Goal: Task Accomplishment & Management: Manage account settings

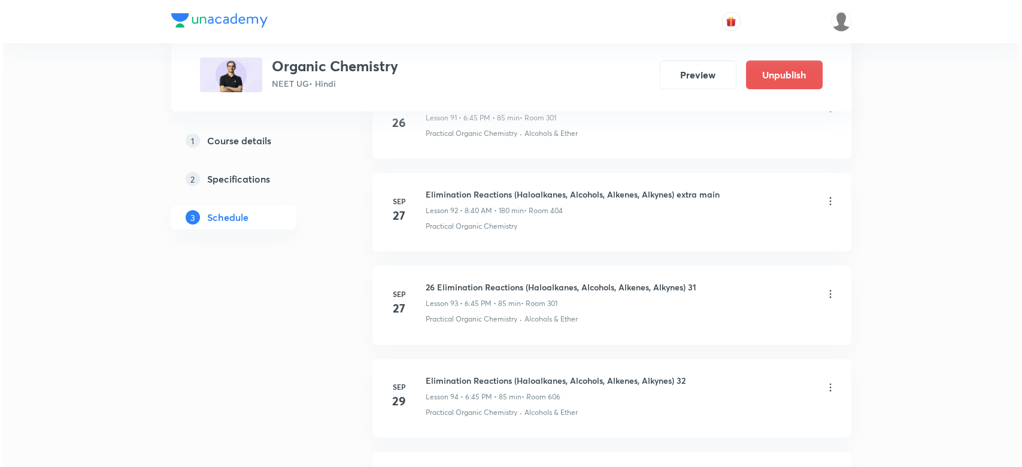
scroll to position [9649, 0]
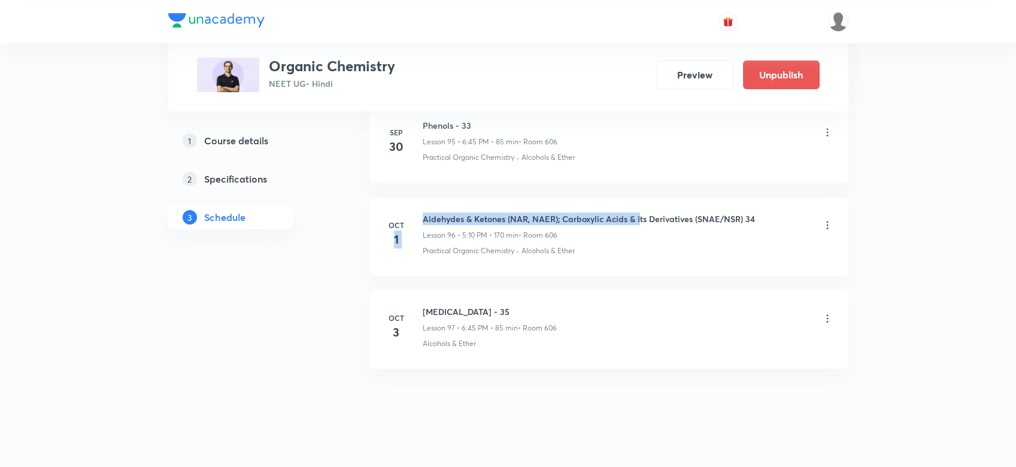
drag, startPoint x: 416, startPoint y: 202, endPoint x: 639, endPoint y: 190, distance: 223.6
click at [639, 198] on li "[DATE] Aldehydes & Ketones (NAR, NAER); Carboxylic Acids & its Derivatives (SNA…" at bounding box center [608, 237] width 479 height 78
drag, startPoint x: 418, startPoint y: 201, endPoint x: 778, endPoint y: 194, distance: 360.4
click at [778, 198] on li "[DATE] Aldehydes & Ketones (NAR, NAER); Carboxylic Acids & its Derivatives (SNA…" at bounding box center [608, 237] width 479 height 78
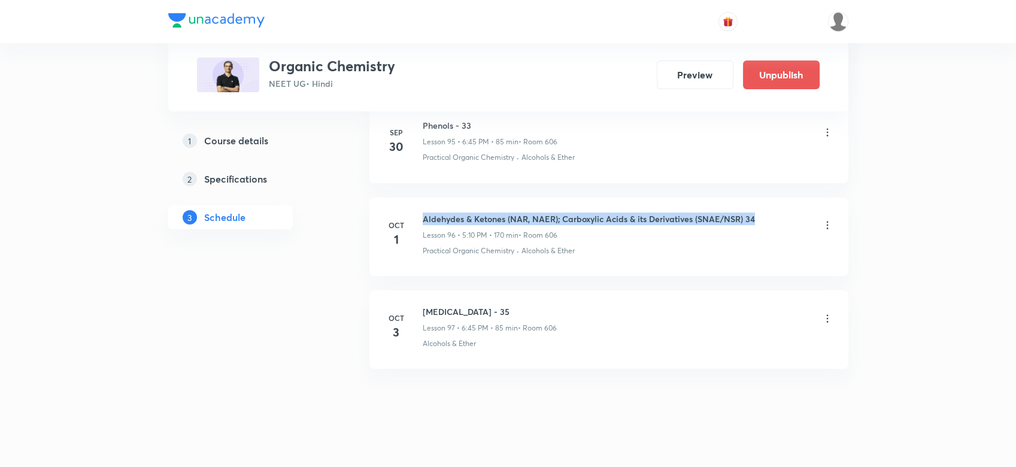
copy h6 "Aldehydes & Ketones (NAR, NAER); Carboxylic Acids & its Derivatives (SNAE/NSR) …"
click at [828, 312] on icon at bounding box center [827, 318] width 12 height 12
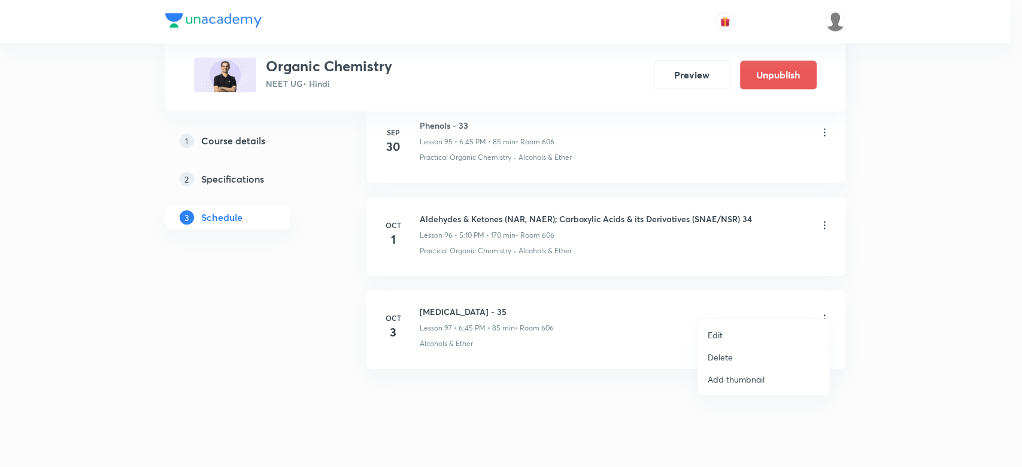
click at [716, 338] on p "Edit" at bounding box center [715, 335] width 15 height 13
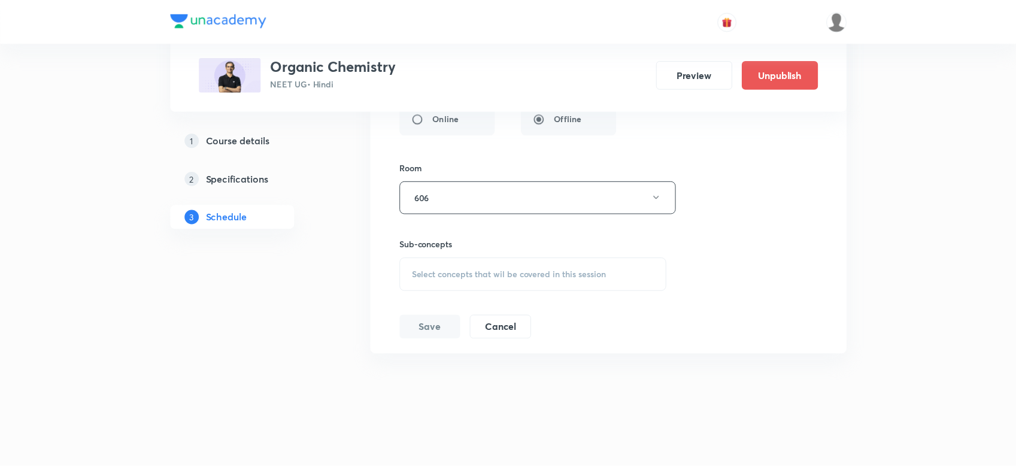
scroll to position [9546, 0]
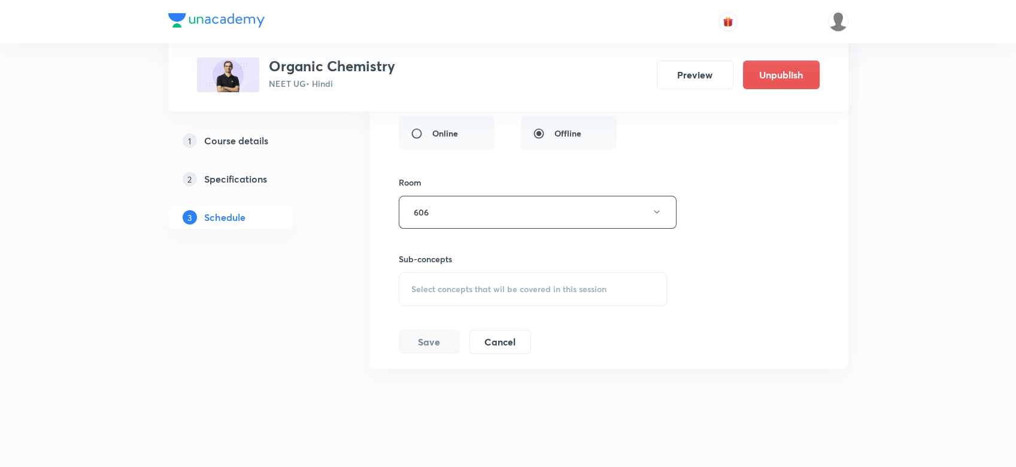
click at [426, 284] on span "Select concepts that wil be covered in this session" at bounding box center [508, 289] width 195 height 10
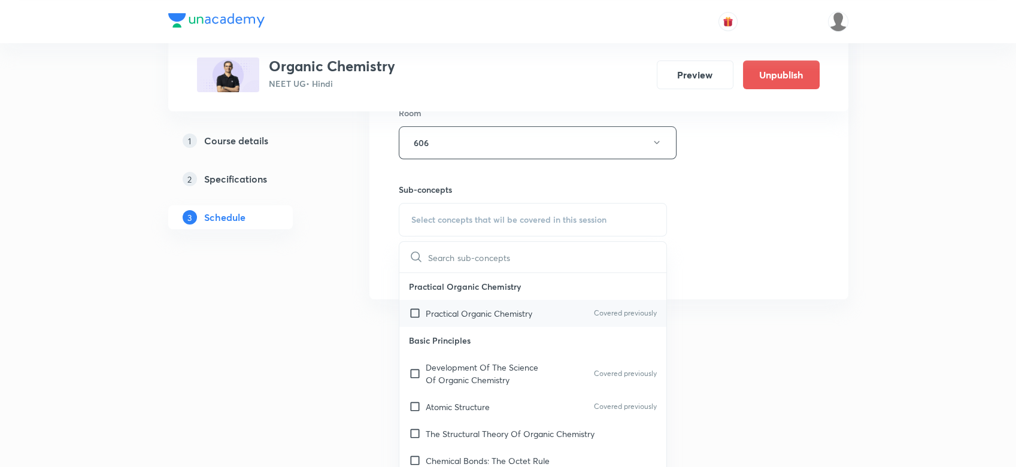
click at [450, 300] on div "Practical Organic Chemistry Covered previously" at bounding box center [533, 313] width 268 height 27
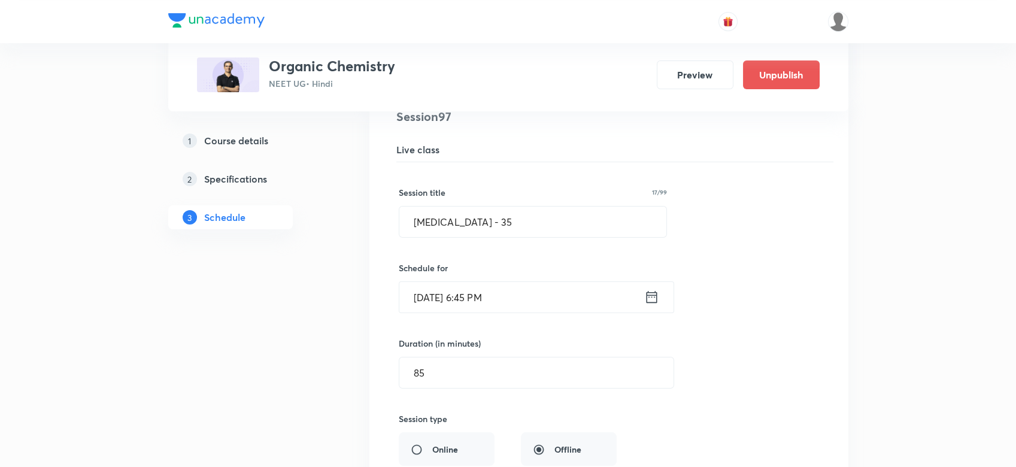
scroll to position [9224, 0]
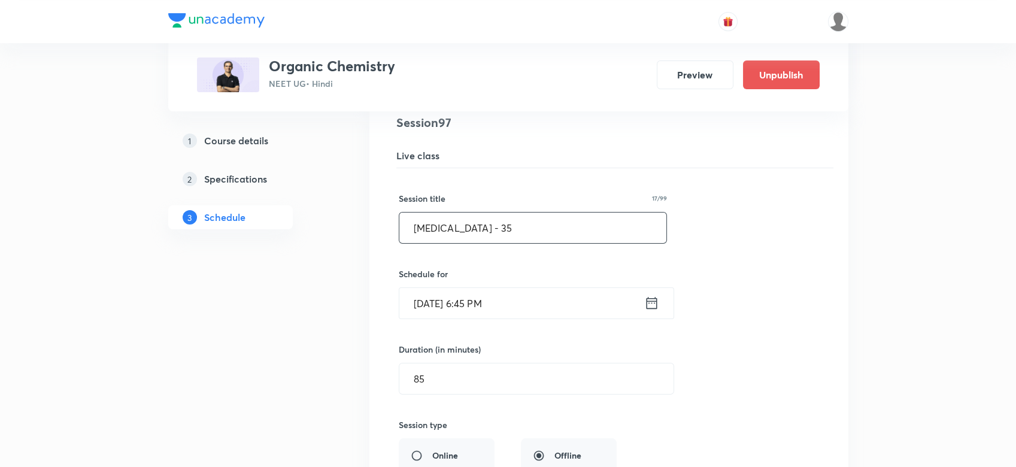
drag, startPoint x: 526, startPoint y: 208, endPoint x: 190, endPoint y: 217, distance: 336.5
paste input "Aldehydes & Ketones (NAR, NAER); Carboxylic Acids & its Derivatives (SNAE/NSR) …"
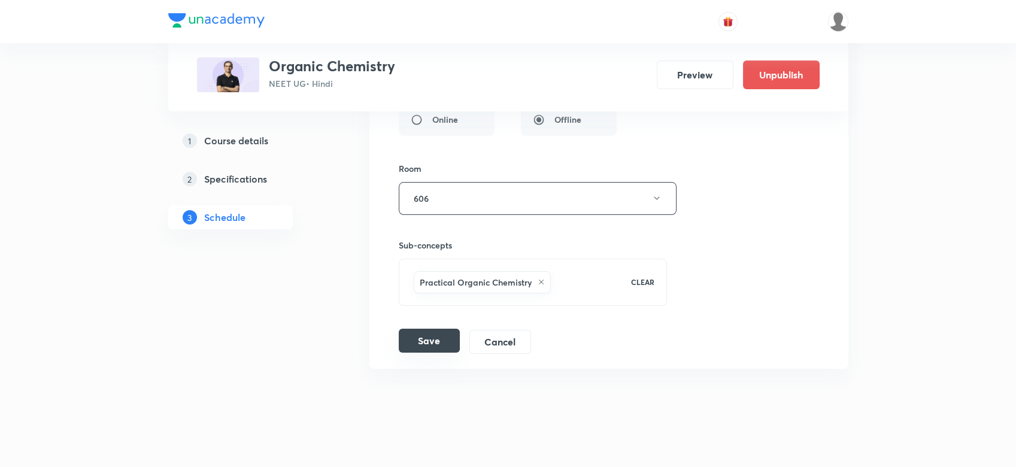
type input "Aldehydes & Ketones (NAR, NAER); Carboxylic Acids & its Derivatives (SNAE/NSR) …"
click at [430, 335] on button "Save" at bounding box center [429, 341] width 61 height 24
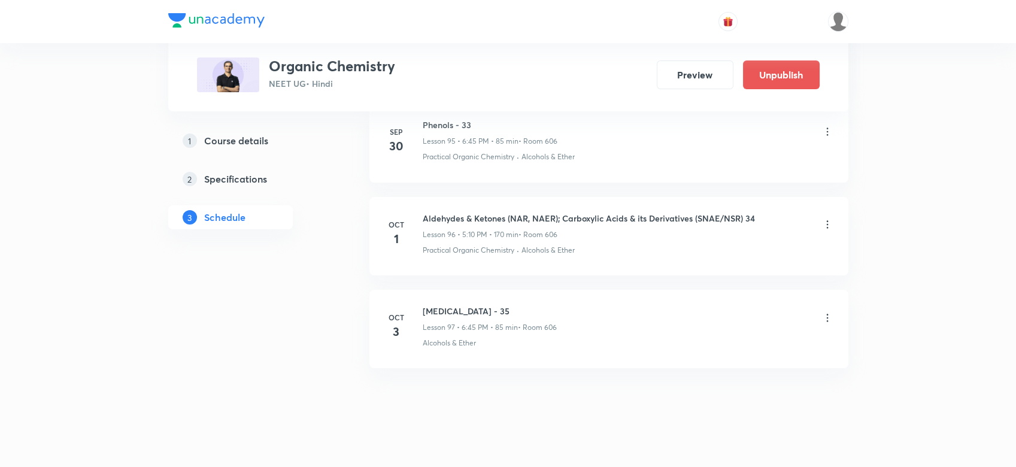
scroll to position [9100, 0]
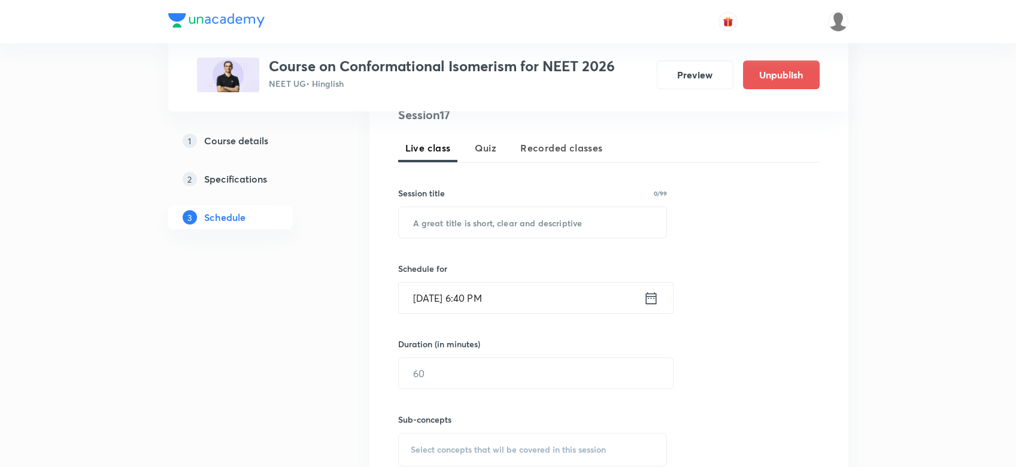
scroll to position [250, 0]
click at [422, 214] on input "text" at bounding box center [533, 221] width 268 height 31
paste input "Module Discussion (Isomerism)"
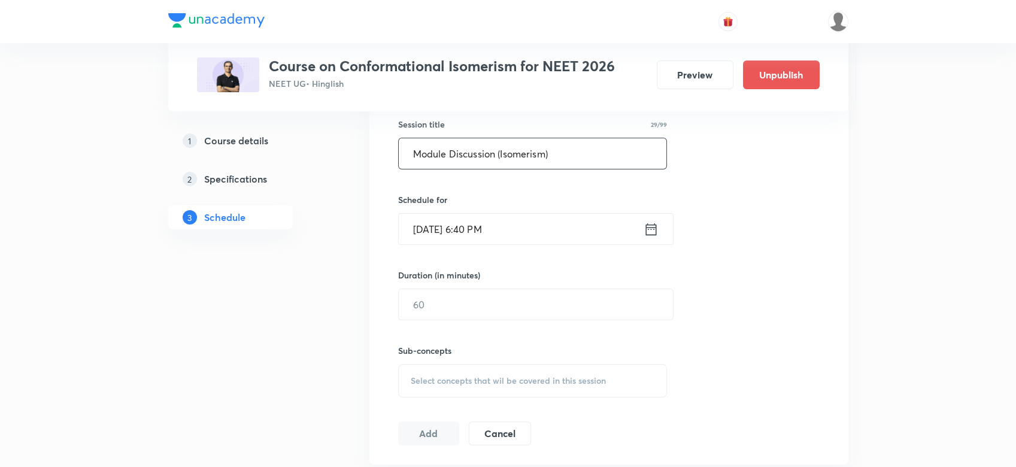
scroll to position [319, 0]
type input "Module Discussion (Isomerism)"
click at [650, 219] on icon at bounding box center [650, 227] width 15 height 17
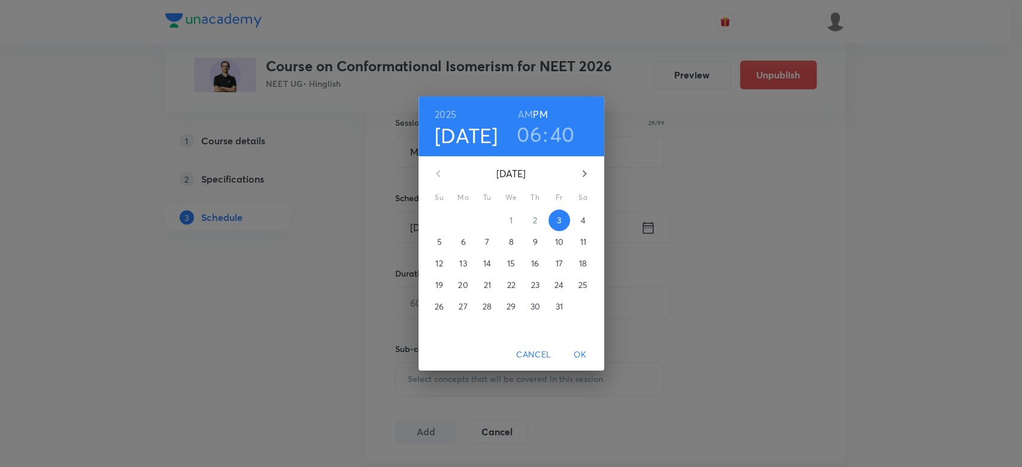
click at [518, 108] on h6 "AM" at bounding box center [525, 114] width 15 height 17
click at [523, 128] on h3 "06" at bounding box center [529, 134] width 25 height 25
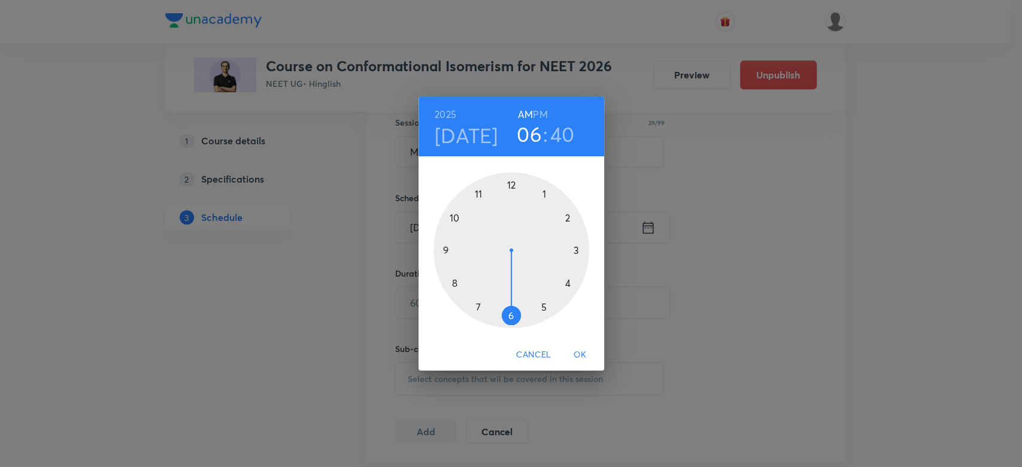
click at [439, 245] on div at bounding box center [511, 250] width 156 height 156
click at [509, 317] on div at bounding box center [511, 250] width 156 height 156
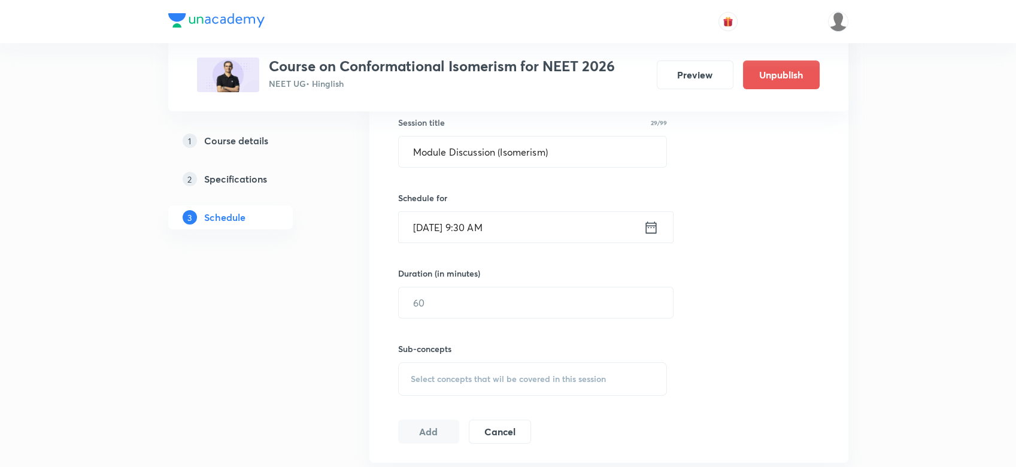
click at [649, 232] on icon at bounding box center [650, 227] width 15 height 17
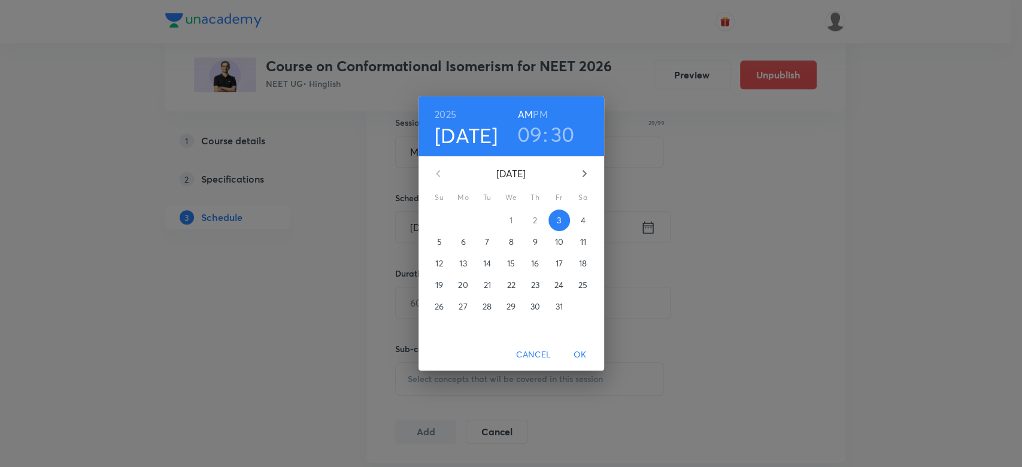
click at [555, 130] on h3 "30" at bounding box center [563, 134] width 24 height 25
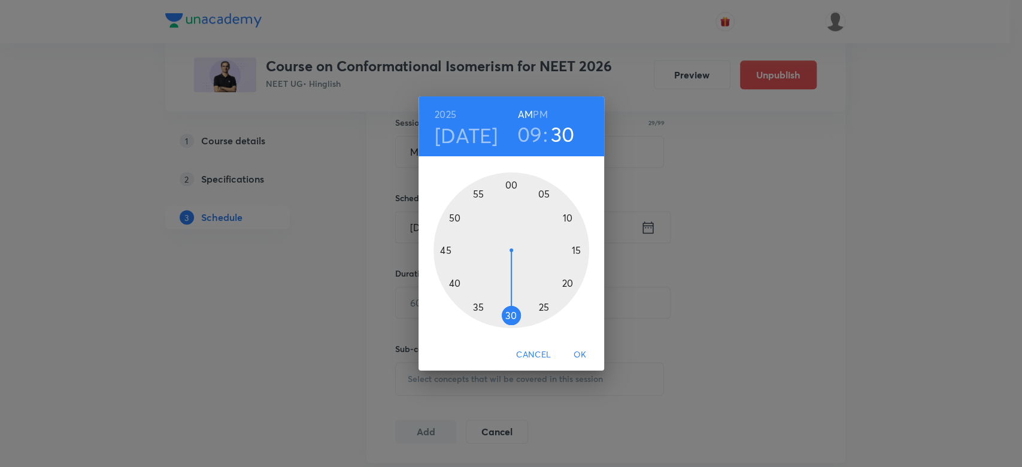
click at [511, 184] on div at bounding box center [511, 250] width 156 height 156
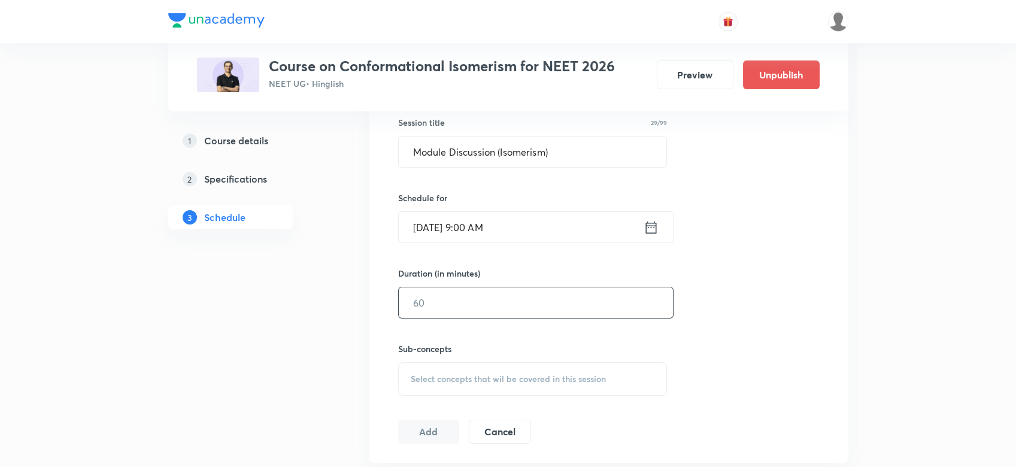
click at [430, 295] on input "text" at bounding box center [536, 302] width 274 height 31
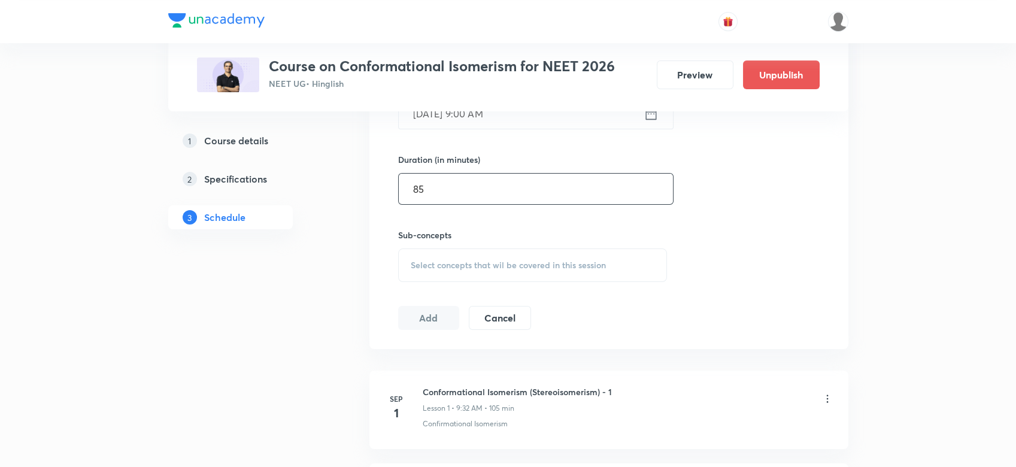
scroll to position [436, 0]
type input "85"
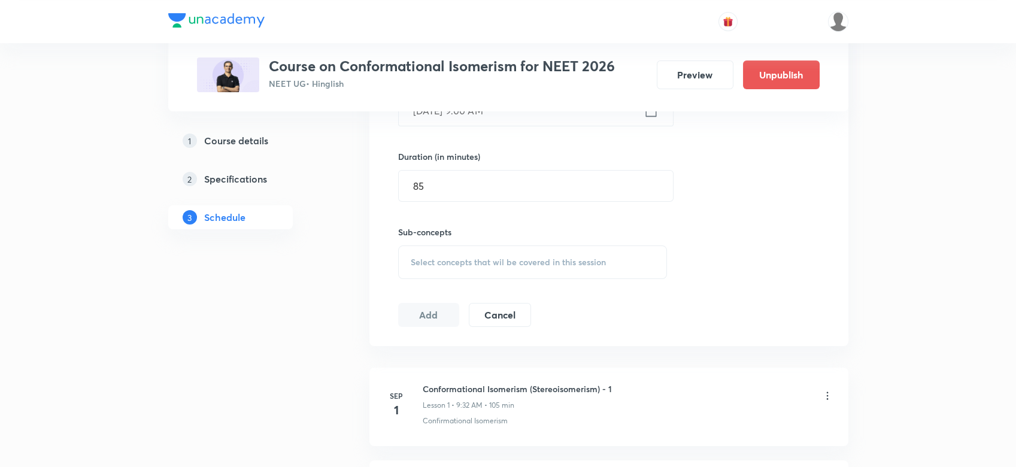
click at [408, 267] on div "Select concepts that wil be covered in this session" at bounding box center [532, 262] width 269 height 34
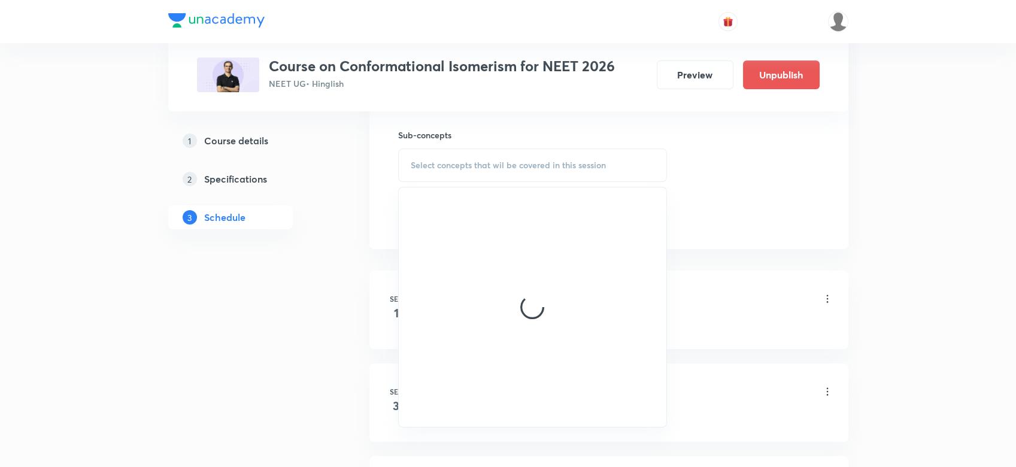
scroll to position [551, 0]
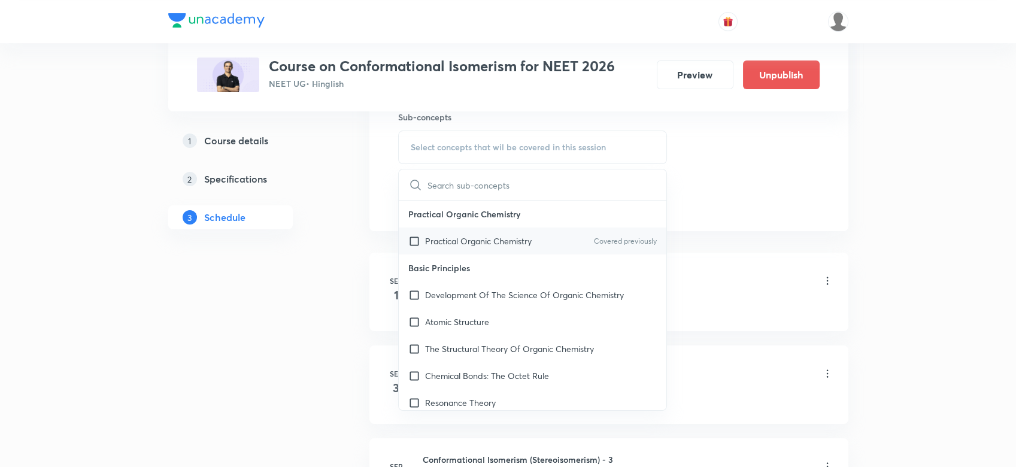
click at [439, 229] on div "Practical Organic Chemistry Covered previously" at bounding box center [533, 240] width 268 height 27
checkbox input "true"
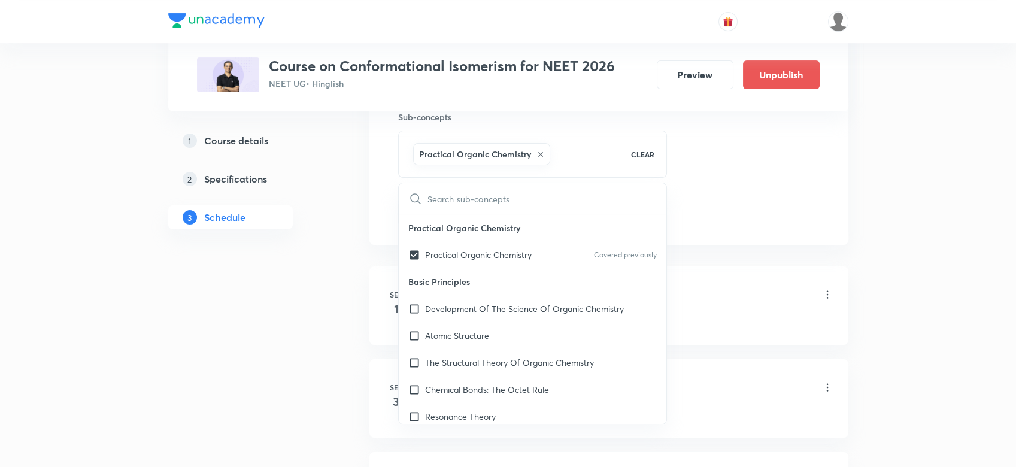
click at [805, 193] on div "Session 17 Live class Quiz Recorded classes Session title 29/99 Module Discussi…" at bounding box center [608, 15] width 421 height 422
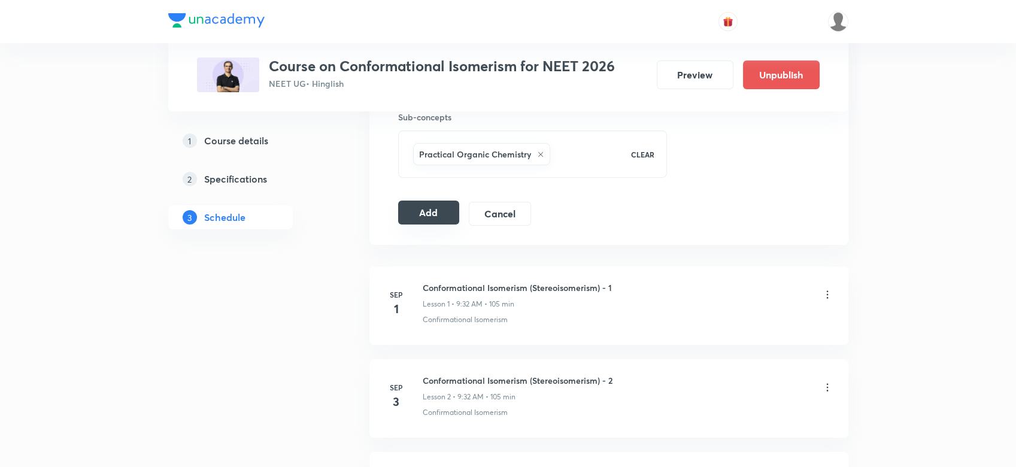
click at [429, 201] on button "Add" at bounding box center [429, 213] width 62 height 24
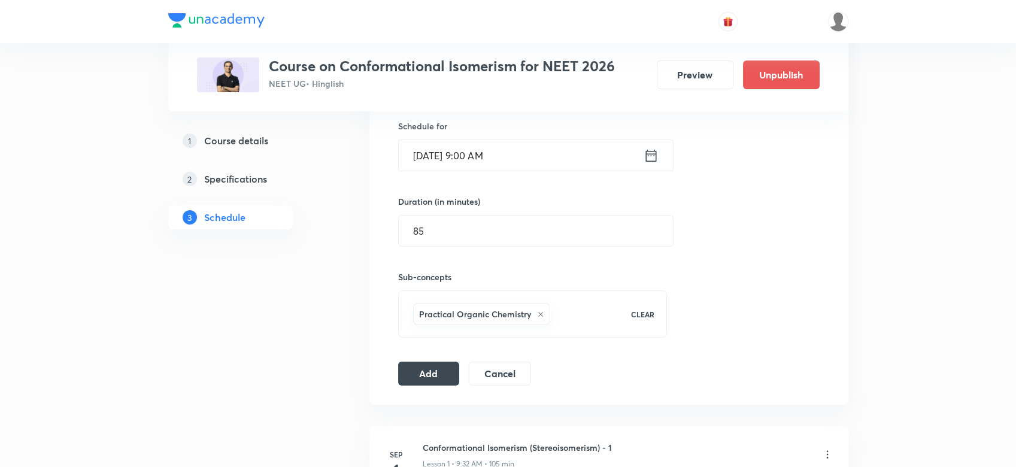
scroll to position [393, 0]
click at [415, 374] on button "Add" at bounding box center [429, 370] width 62 height 24
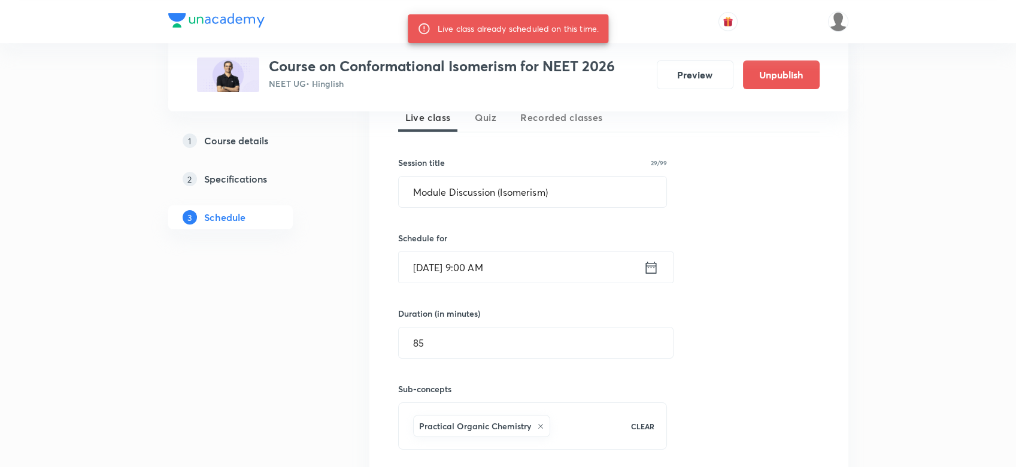
scroll to position [282, 0]
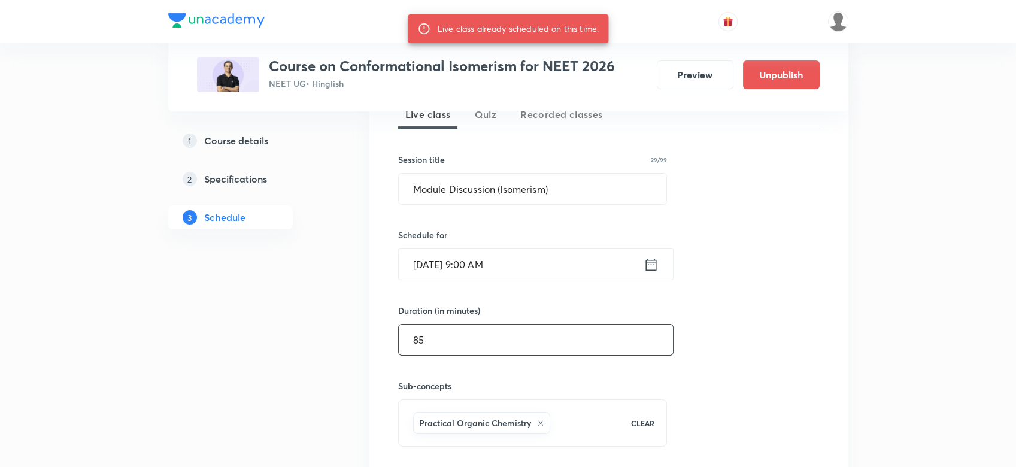
click at [431, 342] on input "85" at bounding box center [536, 339] width 274 height 31
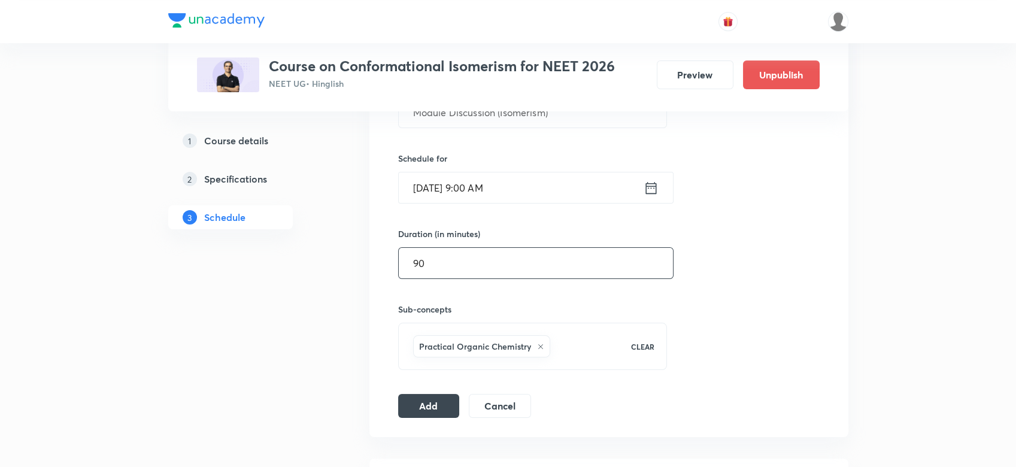
scroll to position [378, 0]
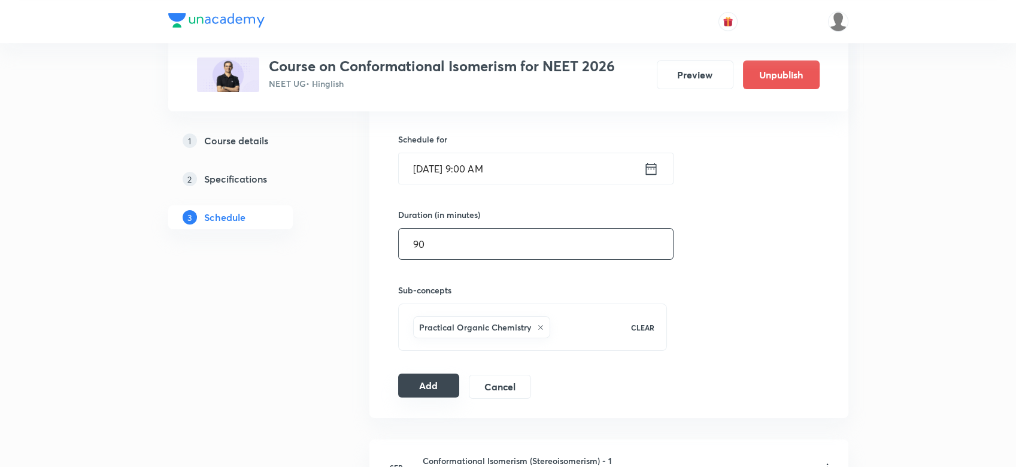
type input "90"
click at [424, 381] on button "Add" at bounding box center [429, 386] width 62 height 24
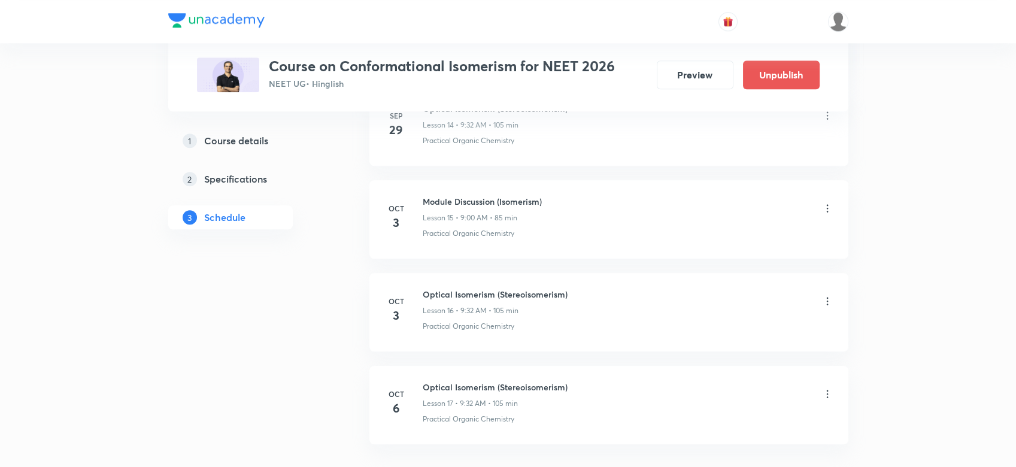
scroll to position [1889, 0]
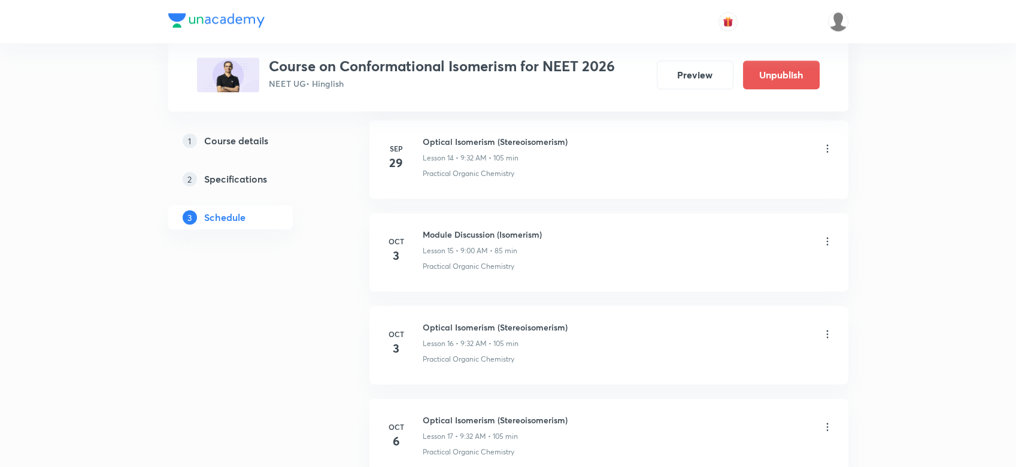
click at [831, 236] on icon at bounding box center [827, 241] width 12 height 12
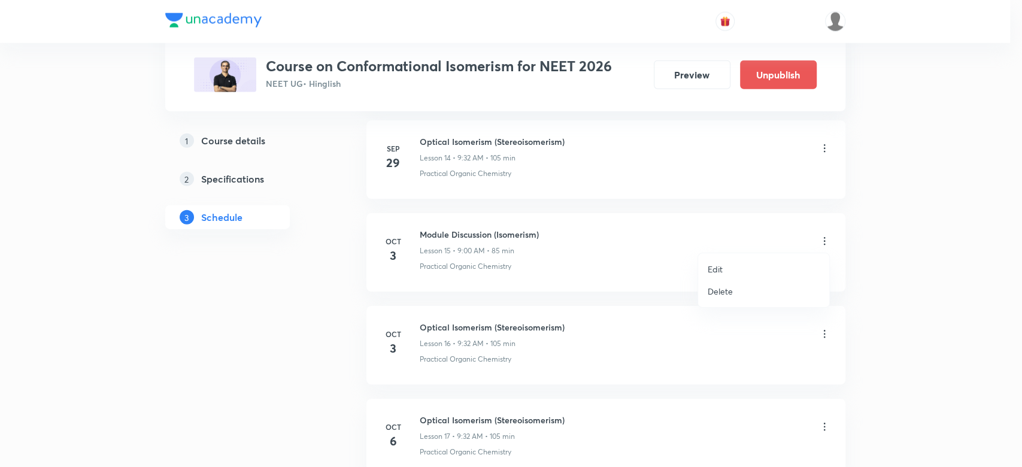
click at [719, 265] on p "Edit" at bounding box center [715, 269] width 15 height 13
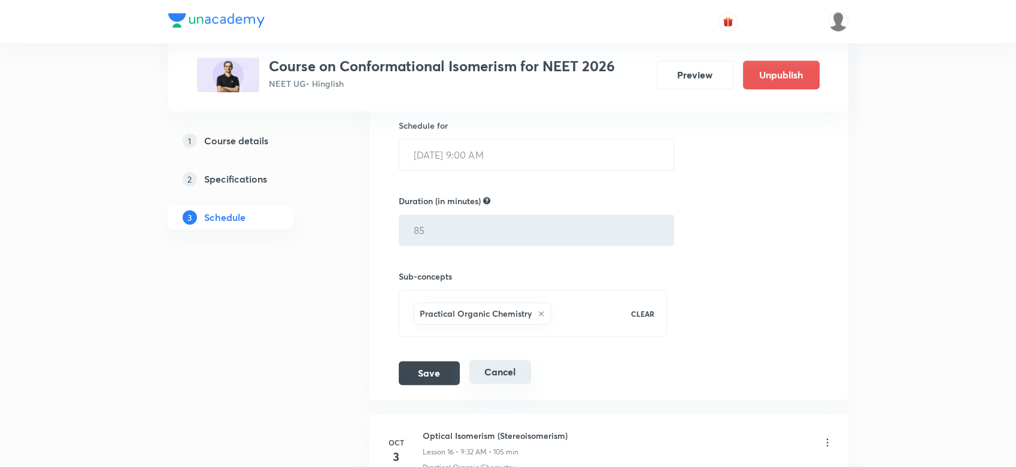
click at [496, 366] on button "Cancel" at bounding box center [500, 372] width 62 height 24
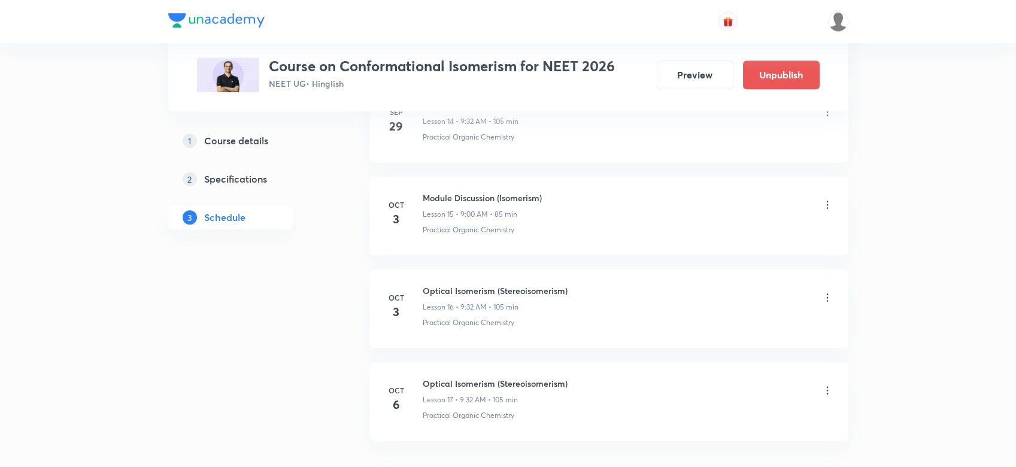
scroll to position [1523, 0]
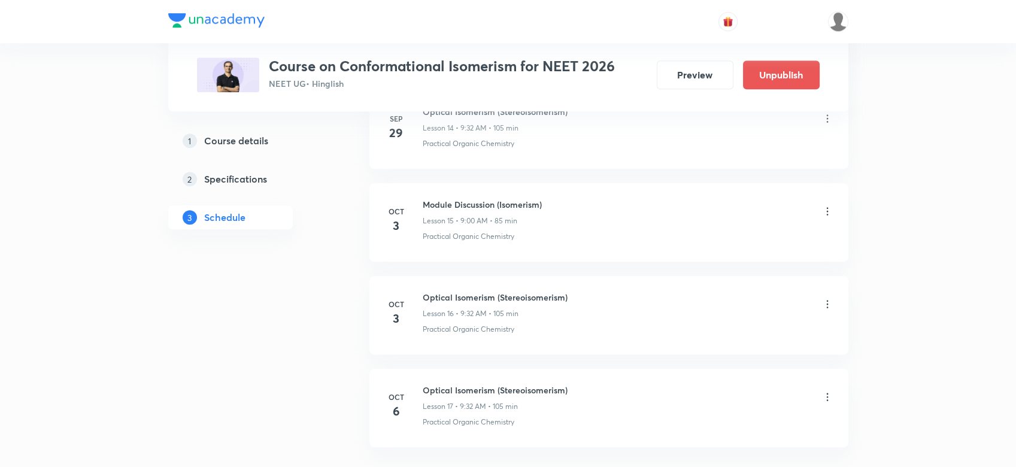
click at [820, 204] on div "Module Discussion (Isomerism) Lesson 15 • 9:00 AM • 85 min" at bounding box center [628, 212] width 411 height 28
click at [819, 211] on div "Module Discussion (Isomerism) Lesson 15 • 9:00 AM • 85 min" at bounding box center [628, 212] width 411 height 28
click at [822, 208] on icon at bounding box center [827, 211] width 12 height 12
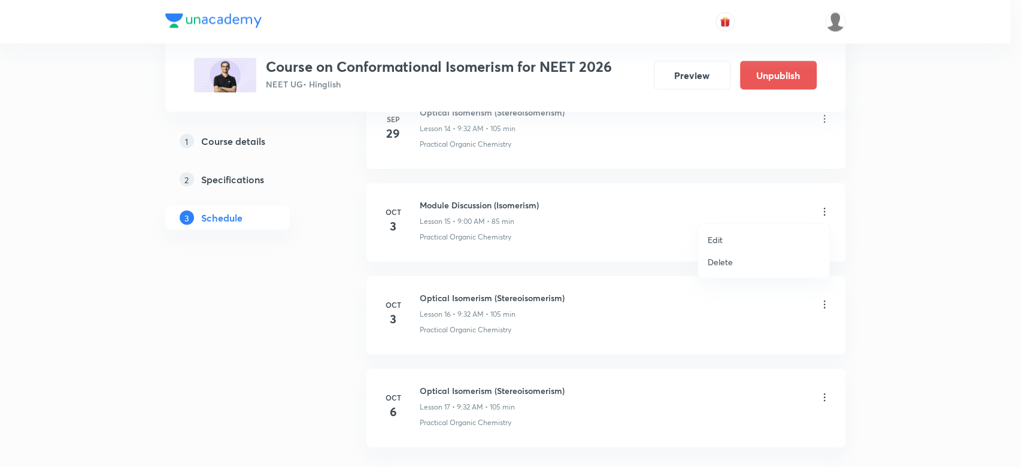
click at [729, 265] on p "Delete" at bounding box center [720, 262] width 25 height 13
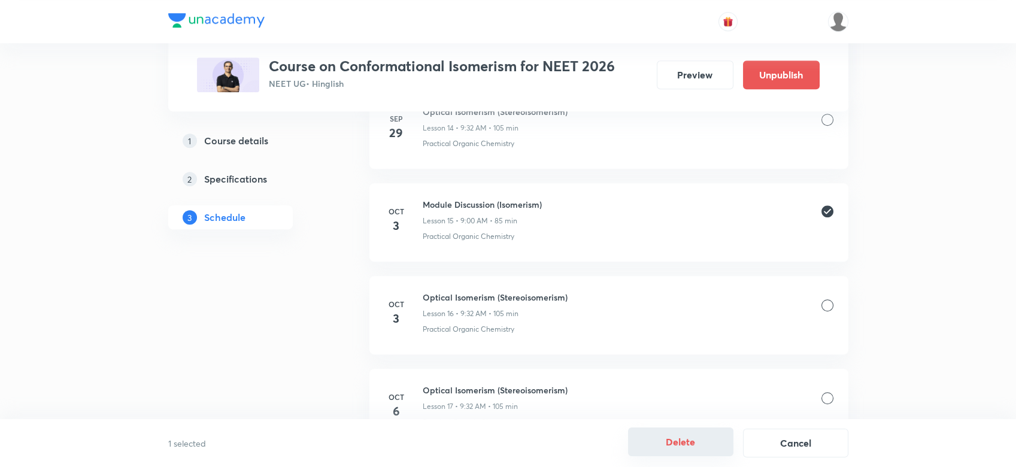
click at [679, 443] on button "Delete" at bounding box center [680, 441] width 105 height 29
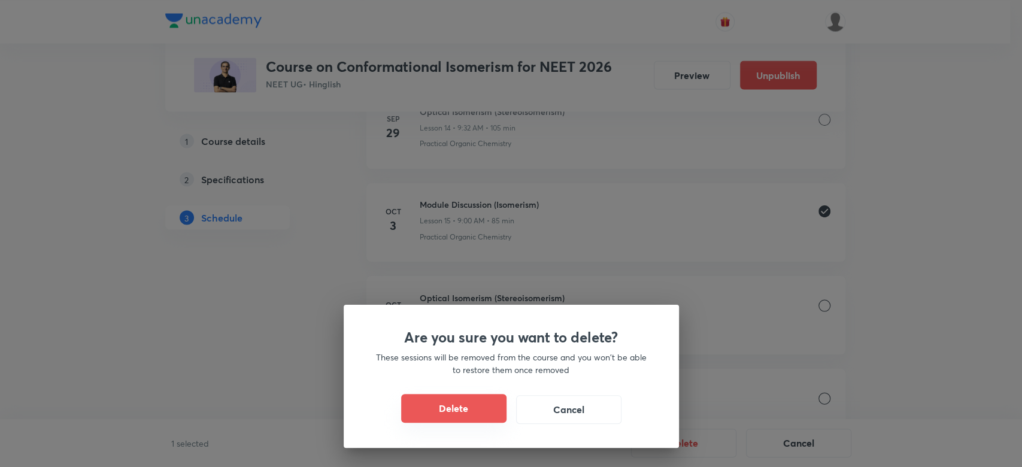
click at [452, 419] on button "Delete" at bounding box center [453, 408] width 105 height 29
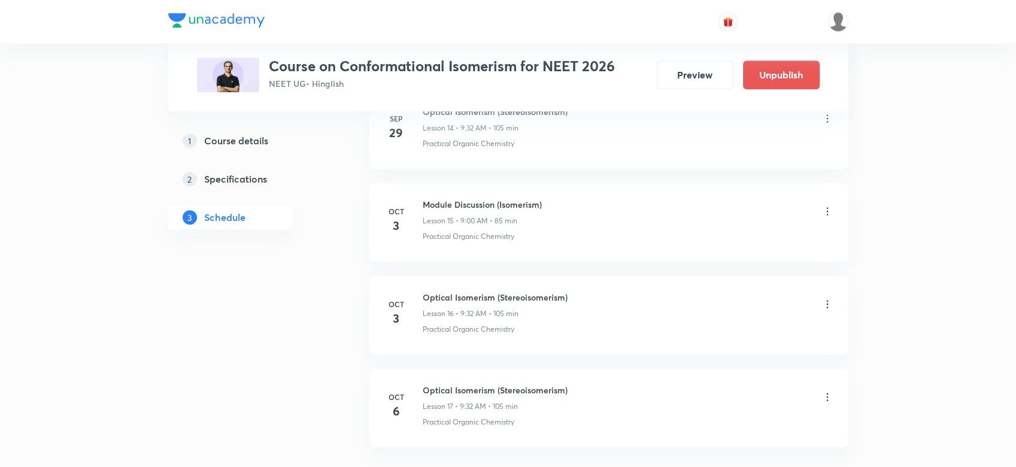
scroll to position [1520, 0]
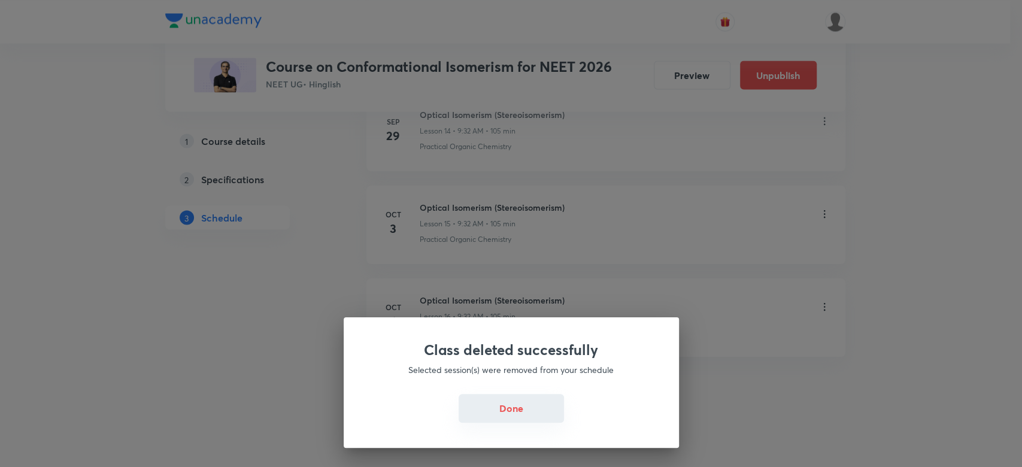
click at [533, 410] on button "Done" at bounding box center [511, 408] width 105 height 29
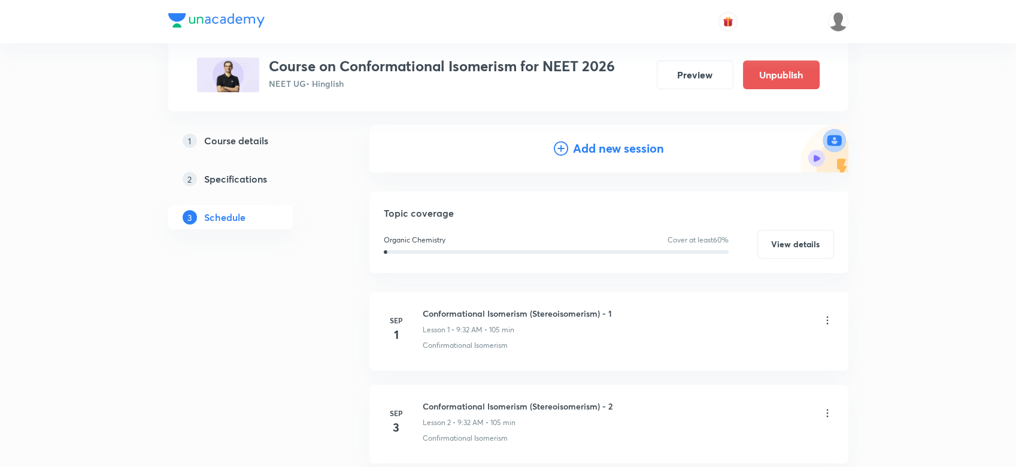
scroll to position [128, 0]
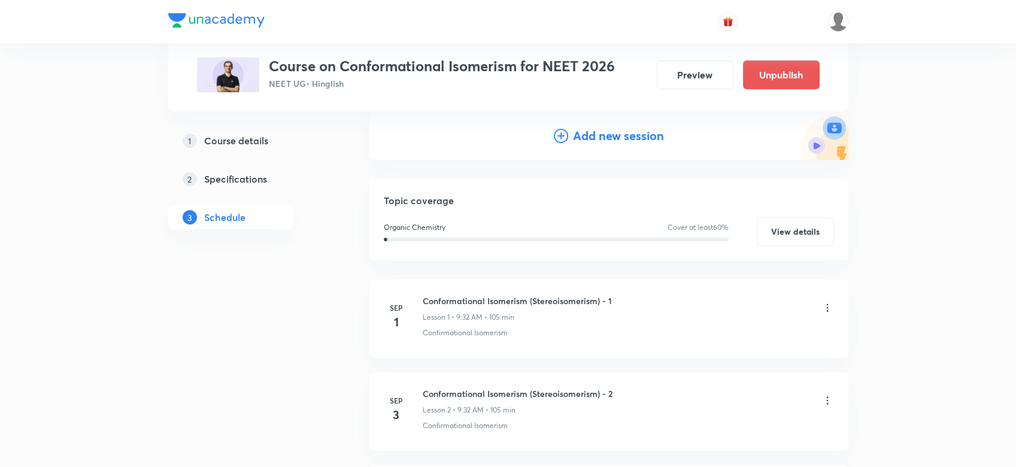
click at [566, 136] on icon at bounding box center [561, 136] width 14 height 14
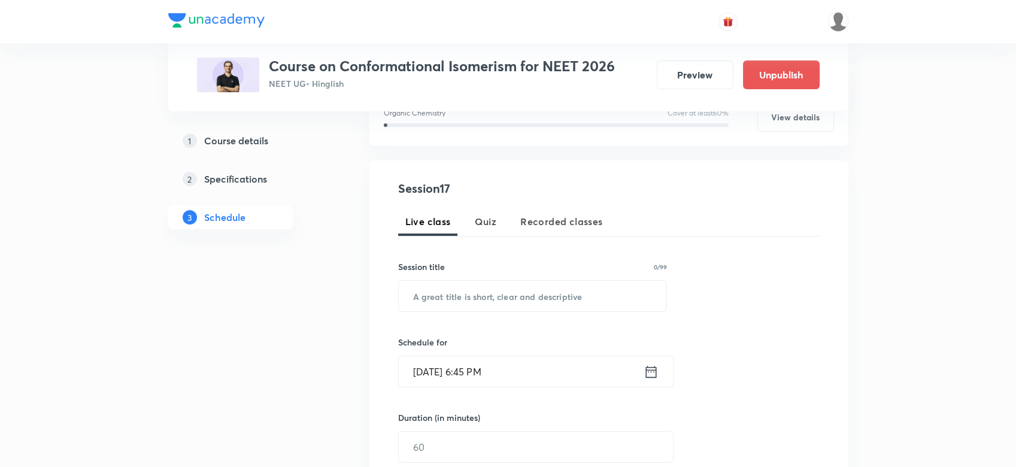
scroll to position [178, 0]
click at [436, 298] on input "text" at bounding box center [533, 293] width 268 height 31
paste input "Module Discussion (Isomerism)"
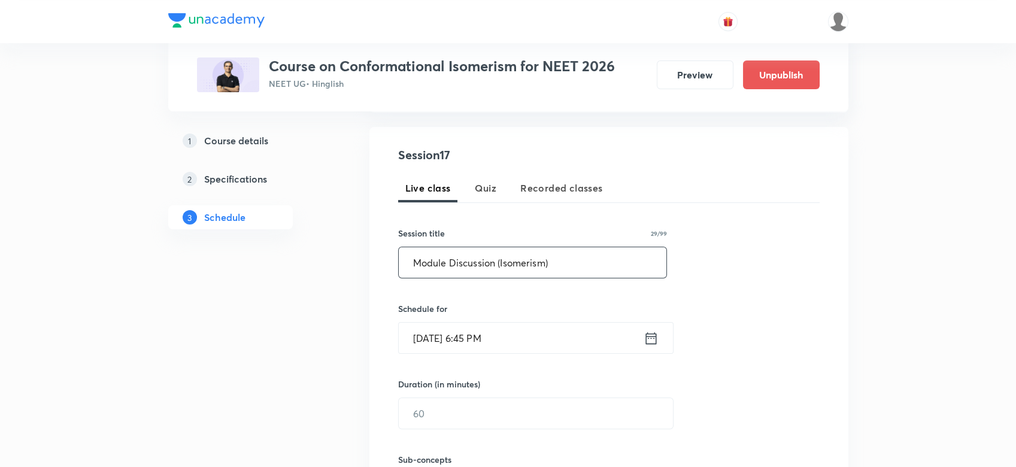
scroll to position [218, 0]
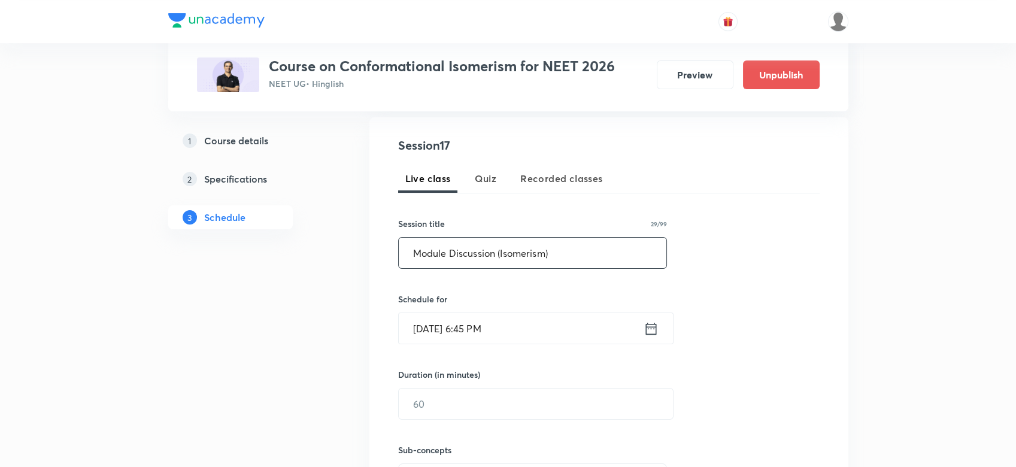
type input "Module Discussion (Isomerism)"
click at [651, 328] on icon at bounding box center [650, 328] width 15 height 17
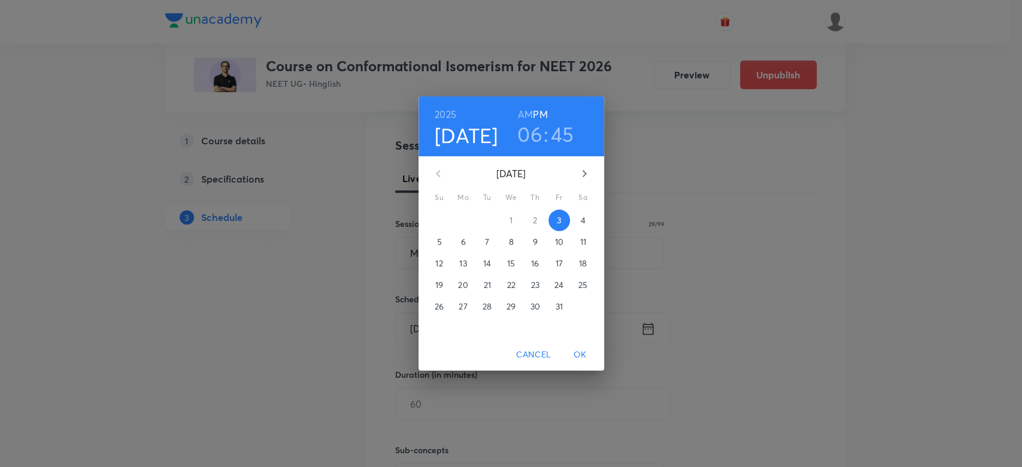
click at [584, 218] on p "4" at bounding box center [582, 220] width 5 height 12
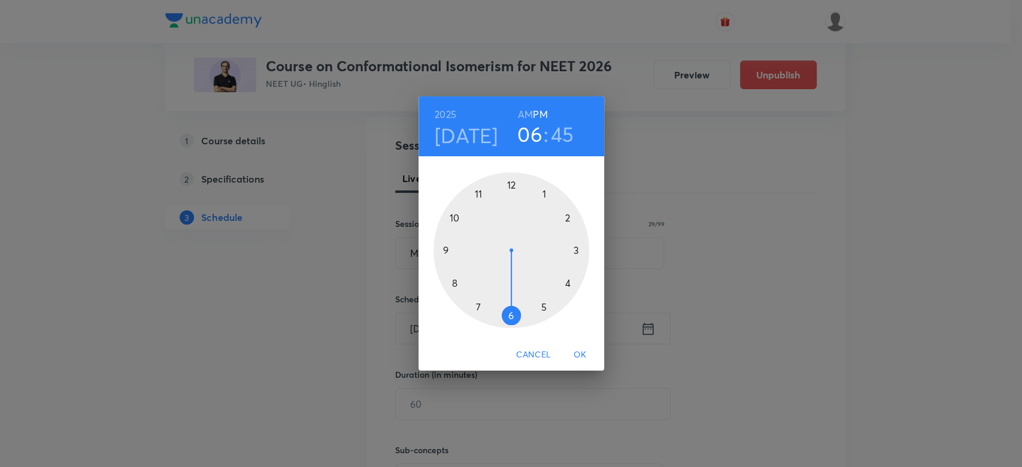
click at [521, 116] on h6 "AM" at bounding box center [525, 114] width 15 height 17
click at [450, 246] on div at bounding box center [511, 250] width 156 height 156
click at [537, 112] on h6 "PM" at bounding box center [540, 114] width 14 height 17
click at [551, 135] on h3 "45" at bounding box center [562, 134] width 23 height 25
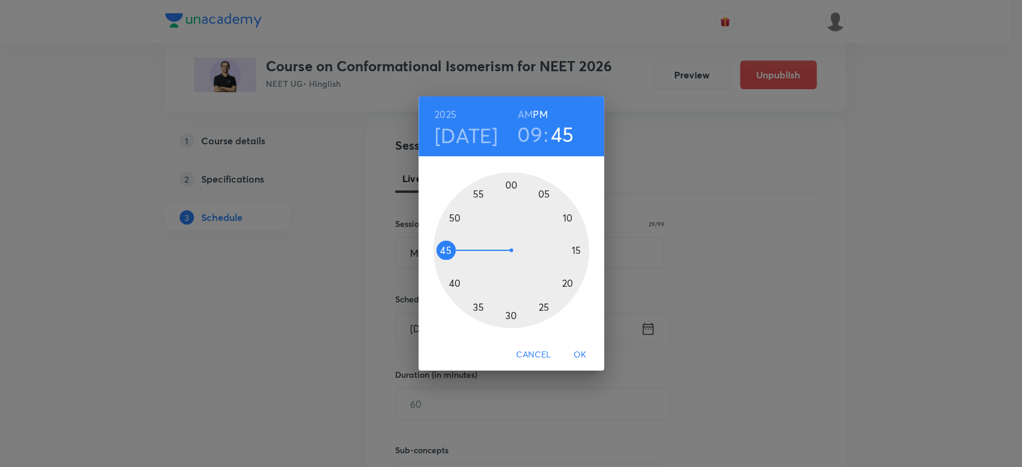
click at [511, 184] on div at bounding box center [511, 250] width 156 height 156
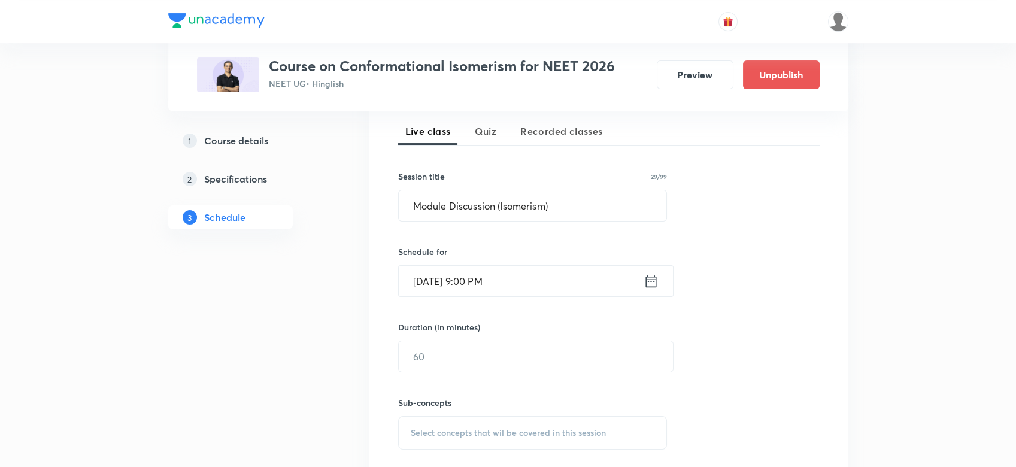
scroll to position [372, 0]
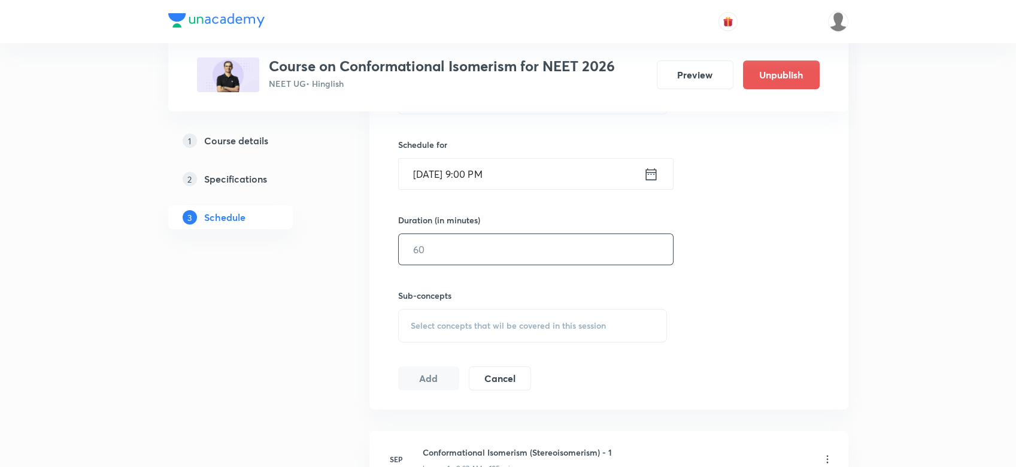
click at [448, 253] on input "text" at bounding box center [536, 249] width 274 height 31
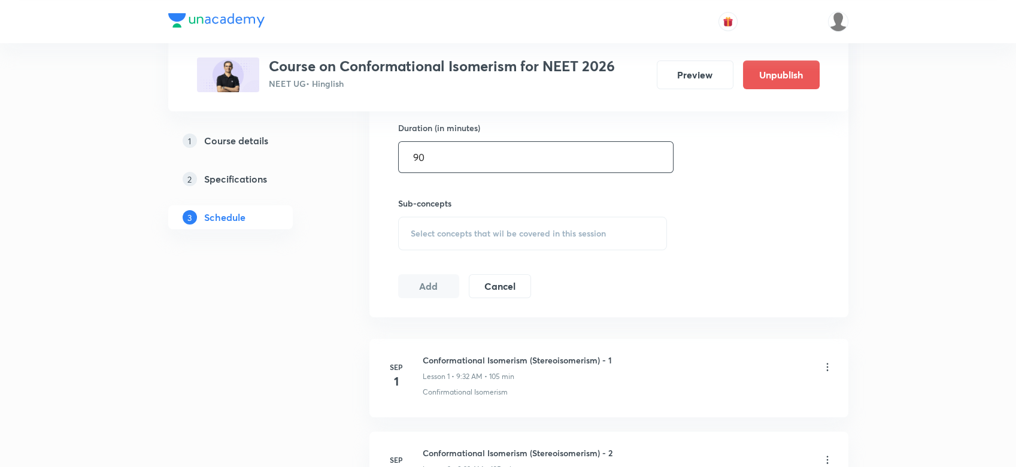
scroll to position [465, 0]
type input "90"
drag, startPoint x: 428, startPoint y: 188, endPoint x: 423, endPoint y: 224, distance: 36.2
click at [423, 224] on div "Sub-concepts Select concepts that wil be covered in this session" at bounding box center [532, 210] width 269 height 77
click at [423, 224] on div "Select concepts that wil be covered in this session" at bounding box center [532, 233] width 269 height 34
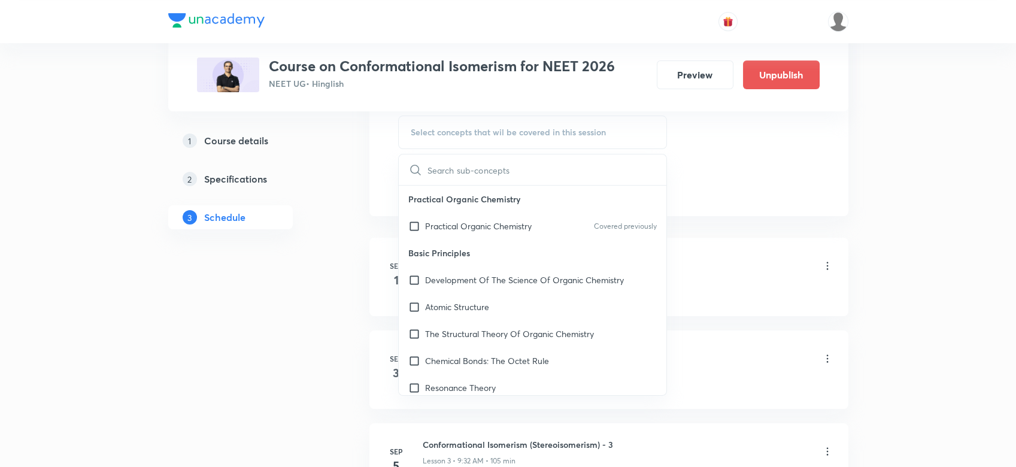
scroll to position [590, 0]
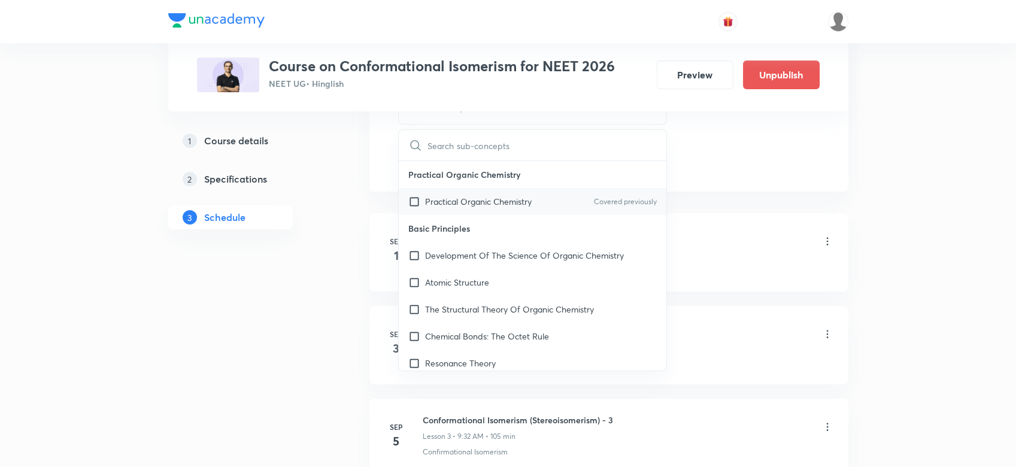
click at [425, 212] on div "Practical Organic Chemistry Covered previously" at bounding box center [533, 201] width 268 height 27
checkbox input "true"
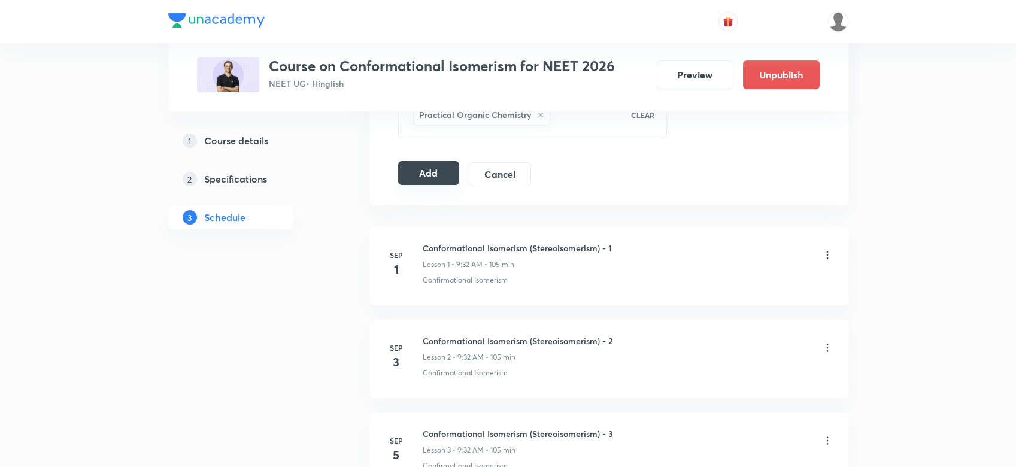
click at [425, 169] on button "Add" at bounding box center [429, 173] width 62 height 24
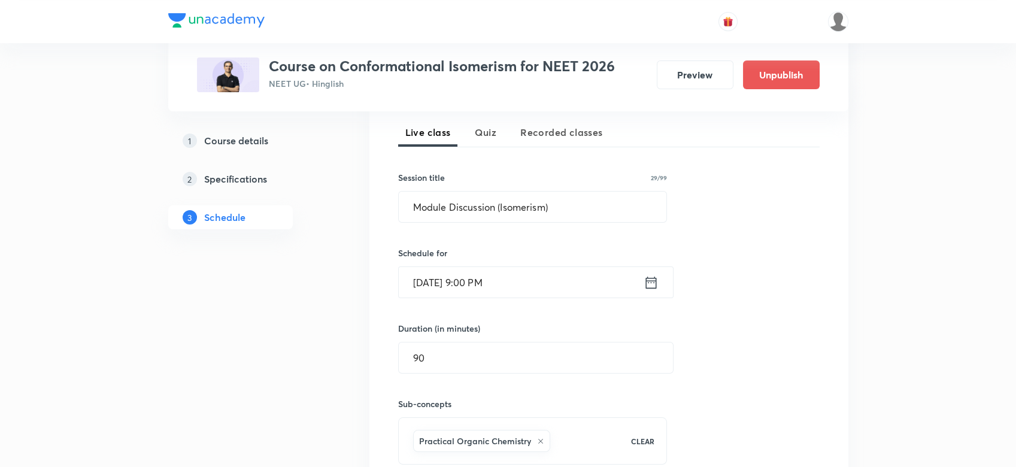
scroll to position [253, 0]
